Goal: Find specific page/section: Find specific page/section

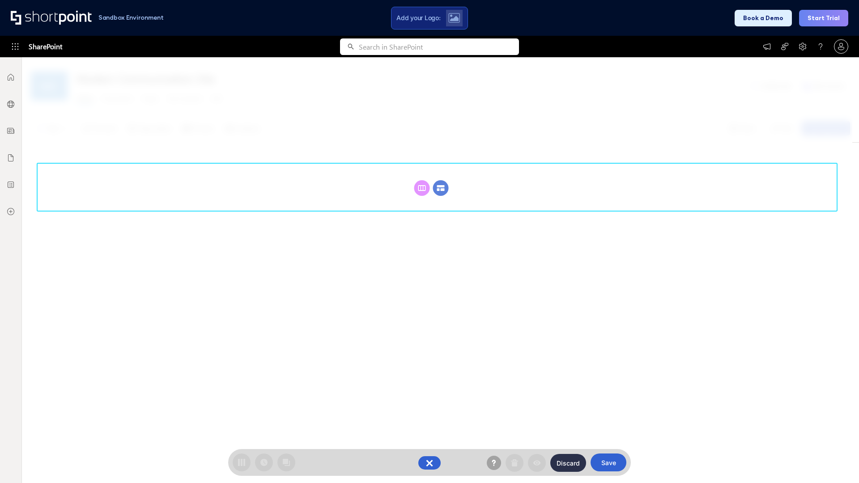
scroll to position [123, 0]
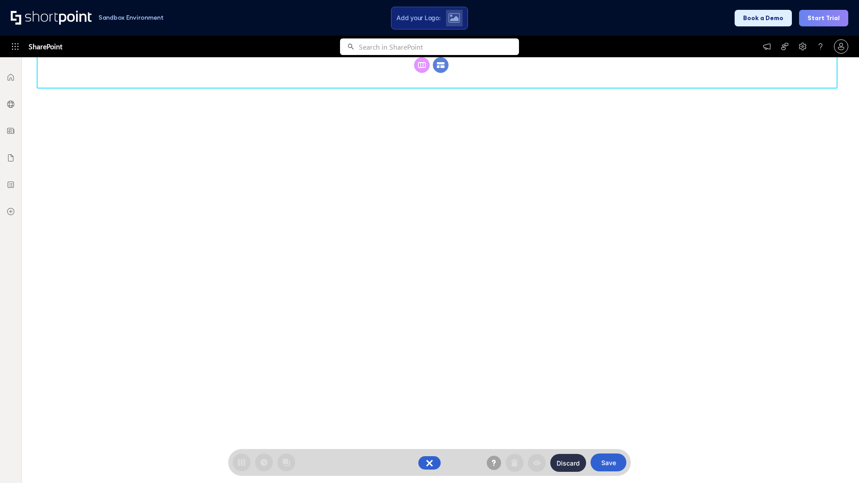
click at [441, 65] on circle at bounding box center [441, 65] width 16 height 16
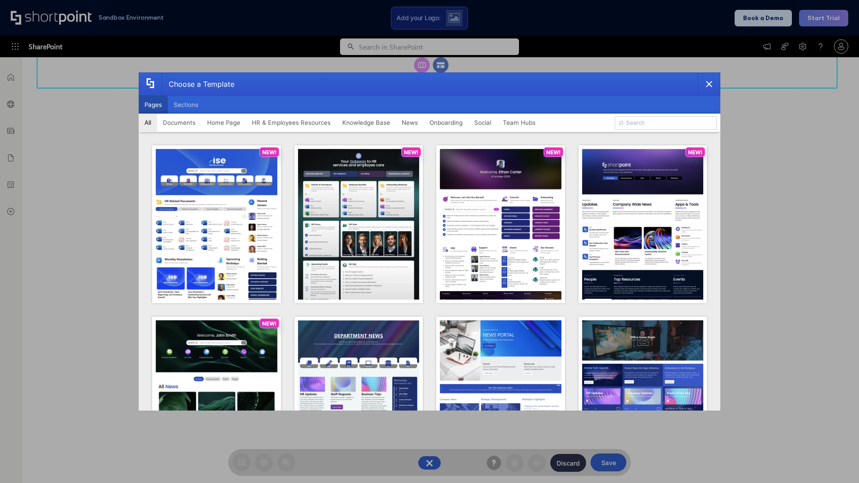
click at [153, 105] on button "Pages" at bounding box center [153, 105] width 29 height 18
type input "Intranet Layout 4"
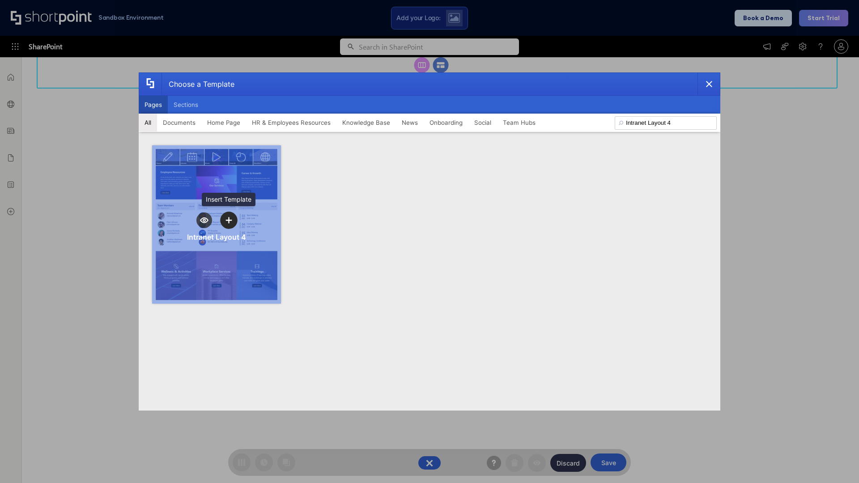
click at [229, 220] on icon "template selector" at bounding box center [229, 220] width 6 height 6
